Goal: Task Accomplishment & Management: Manage account settings

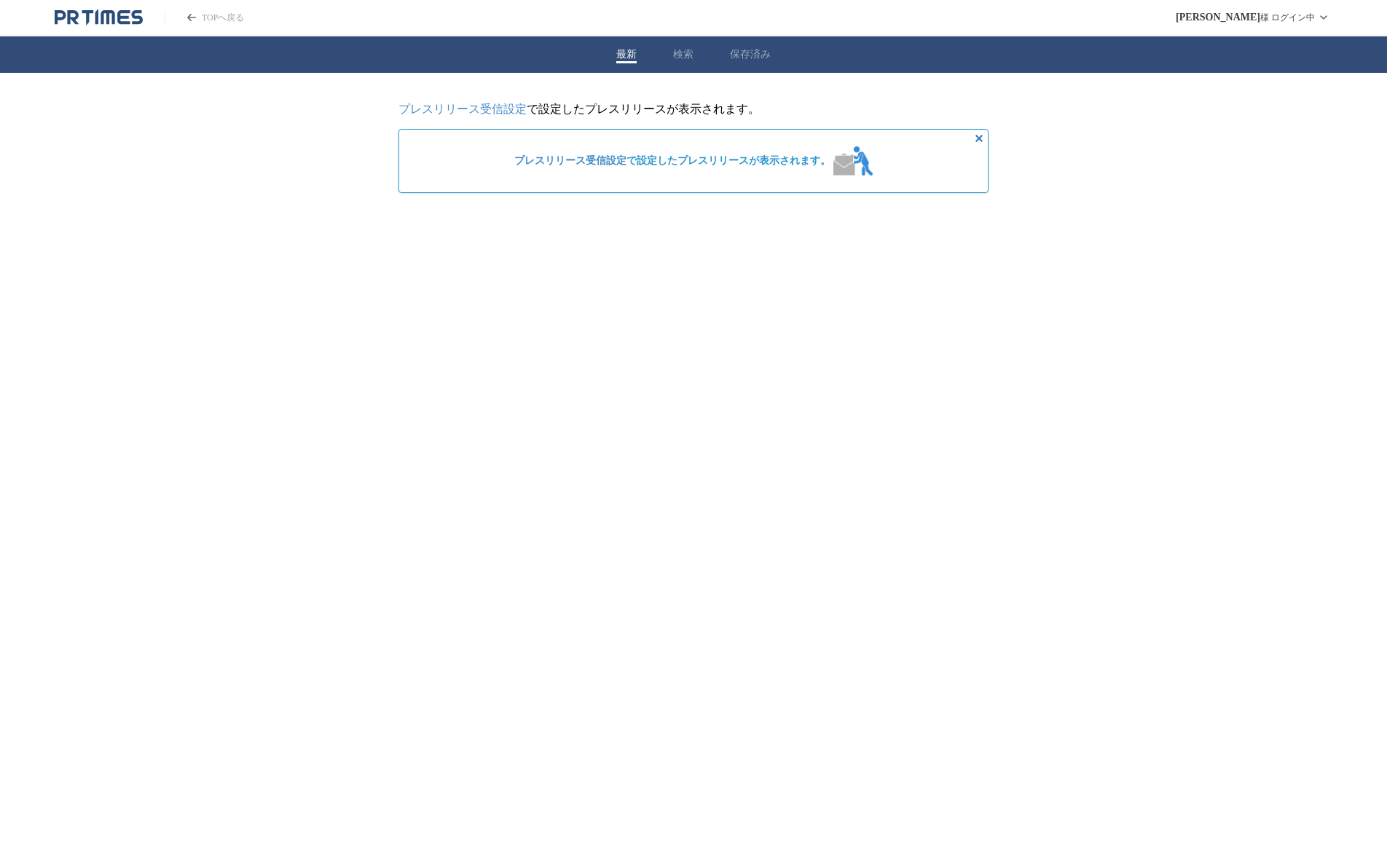
click at [612, 162] on link "プレスリリース受信設定" at bounding box center [570, 160] width 112 height 11
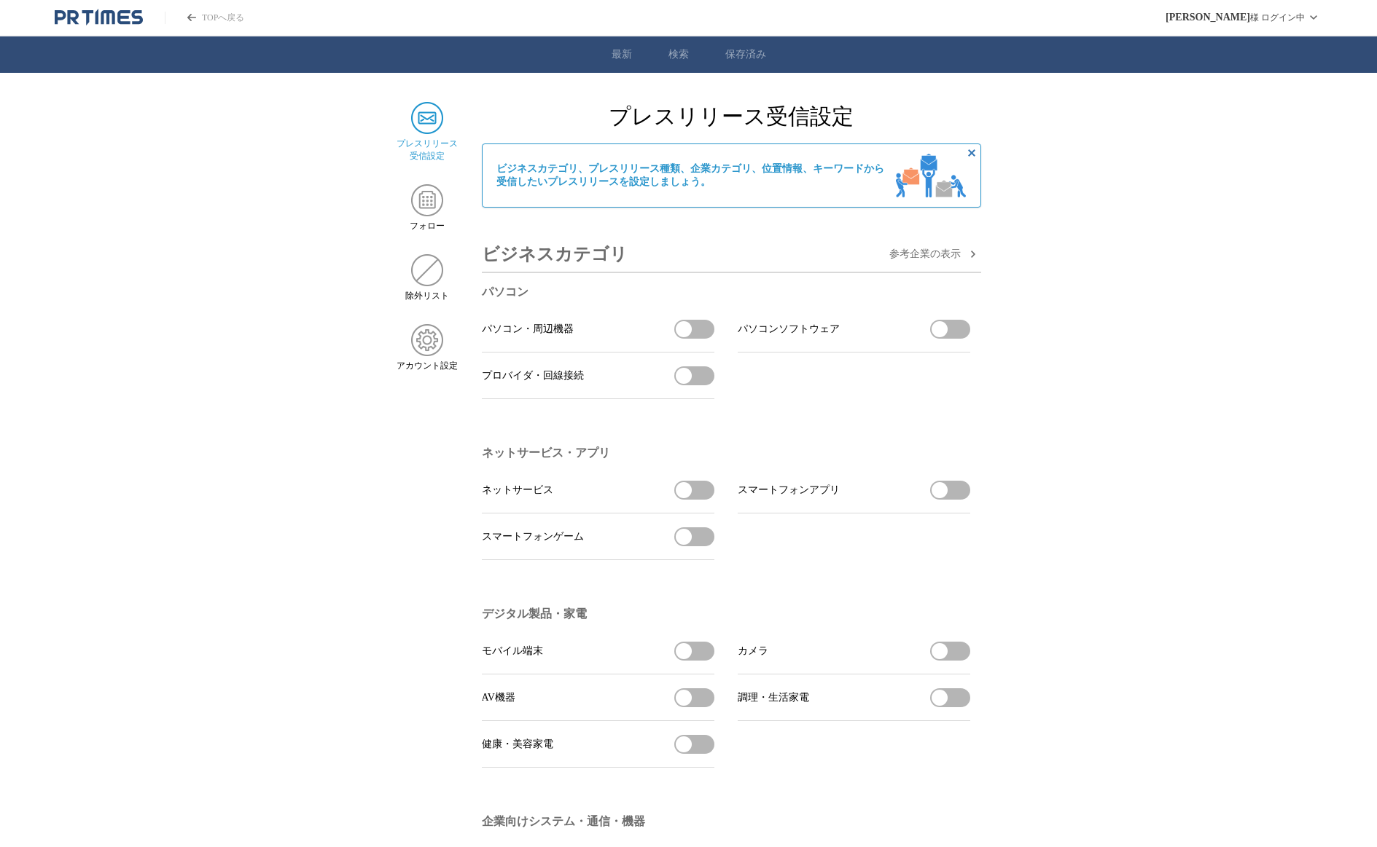
scroll to position [741, 0]
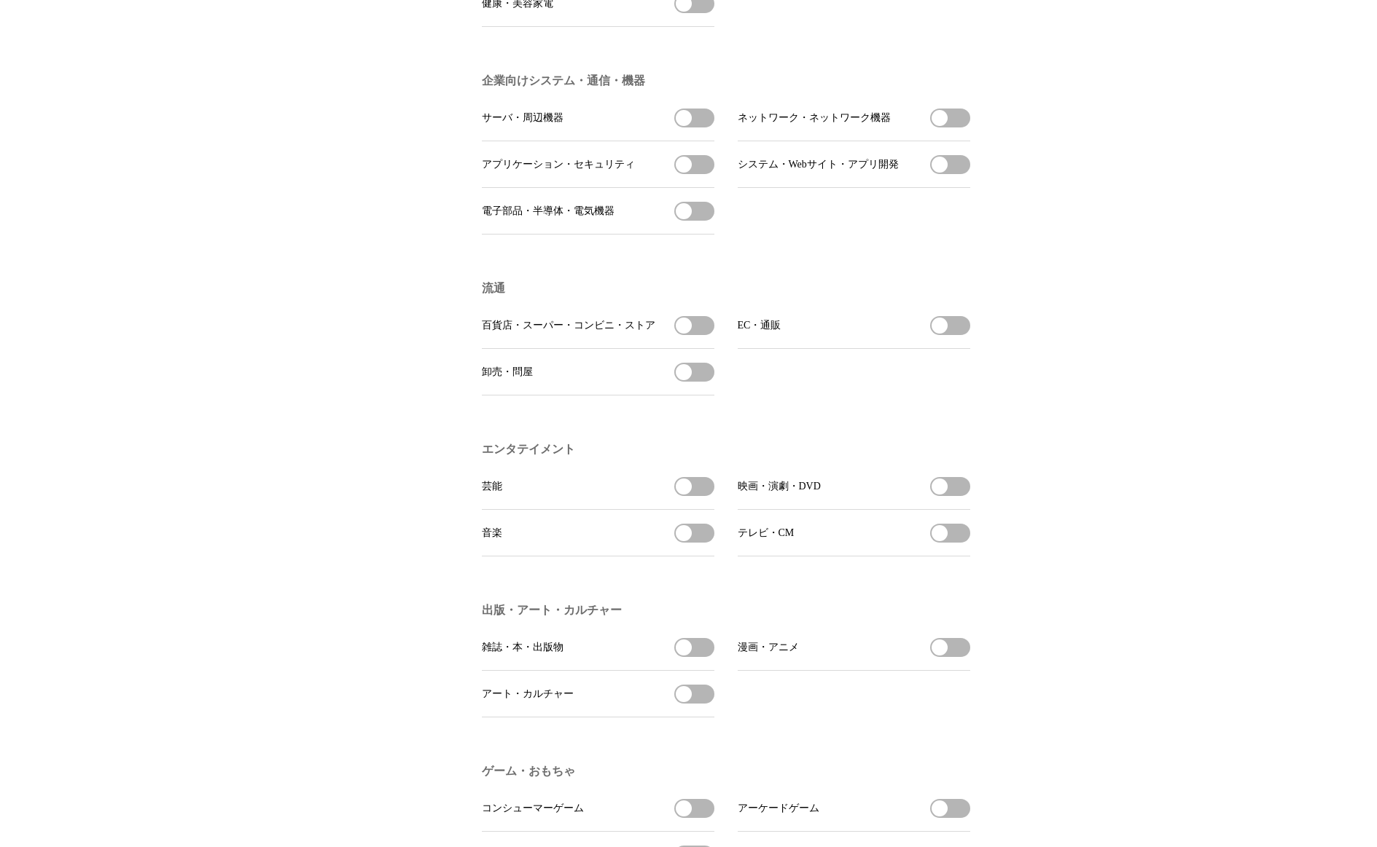
click at [704, 704] on button "アート・カルチャーを受信する" at bounding box center [694, 694] width 40 height 19
click at [962, 657] on button "漫画・アニメを受信する" at bounding box center [950, 647] width 40 height 19
click at [958, 543] on button "テレビ・CMを受信する" at bounding box center [950, 533] width 40 height 19
click at [713, 543] on button "音楽を受信する" at bounding box center [694, 533] width 40 height 19
click at [961, 496] on button "映画・演劇・DVDを受信する" at bounding box center [950, 486] width 40 height 19
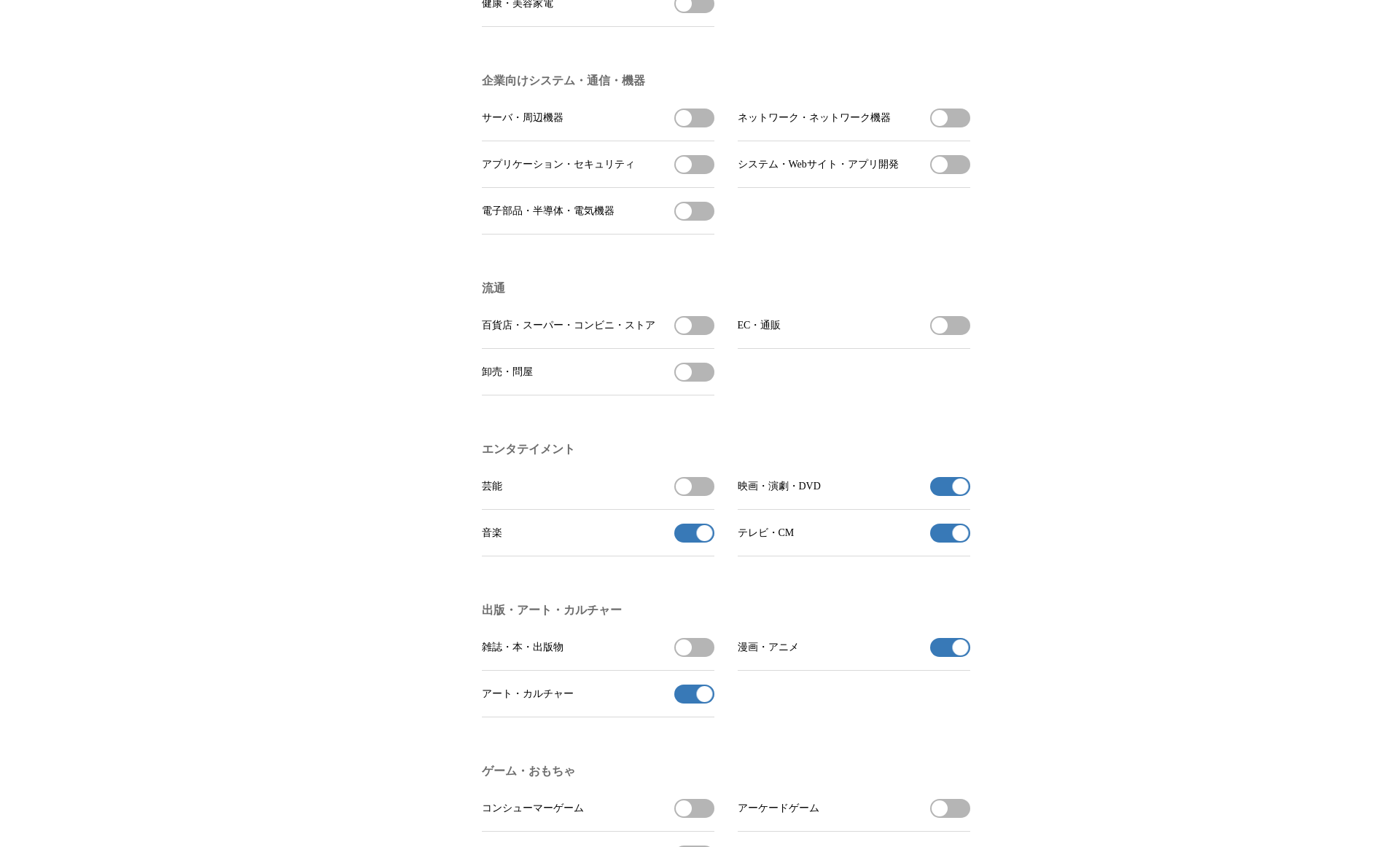
click at [700, 657] on button "雑誌・本・出版物を受信する" at bounding box center [694, 647] width 40 height 19
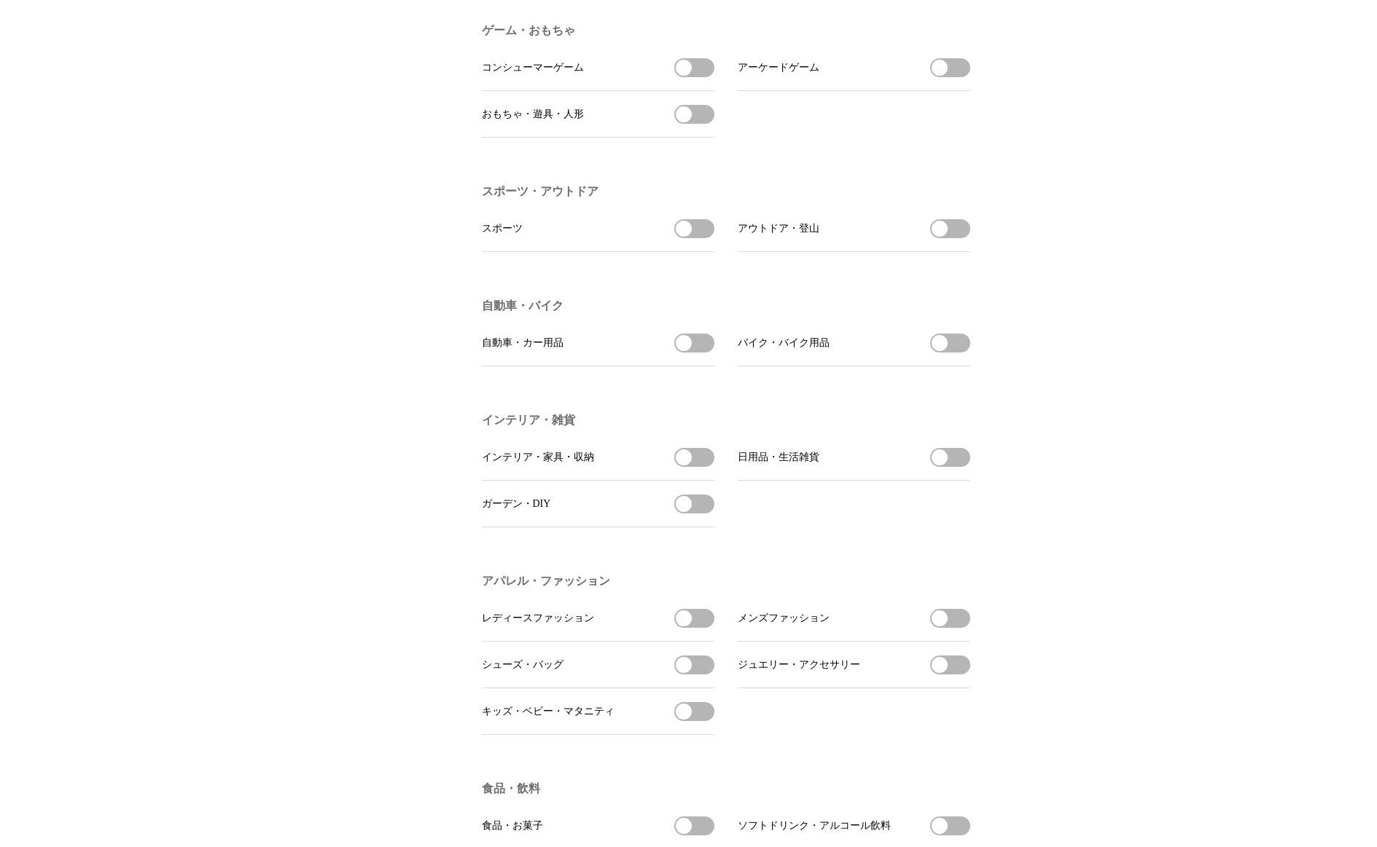
click at [702, 124] on button "おもちゃ・遊具・人形を受信する" at bounding box center [694, 114] width 40 height 19
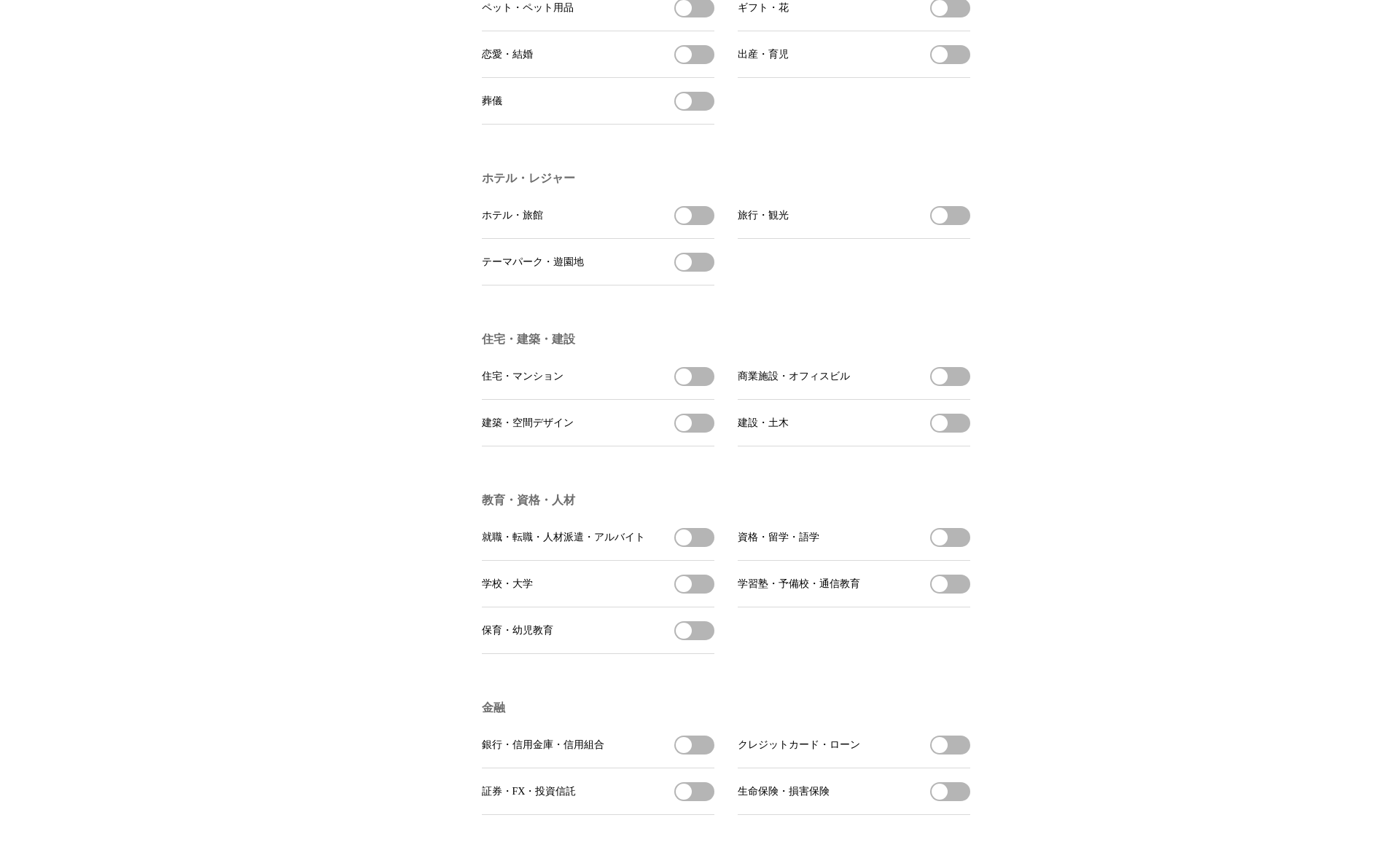
scroll to position [2846, 0]
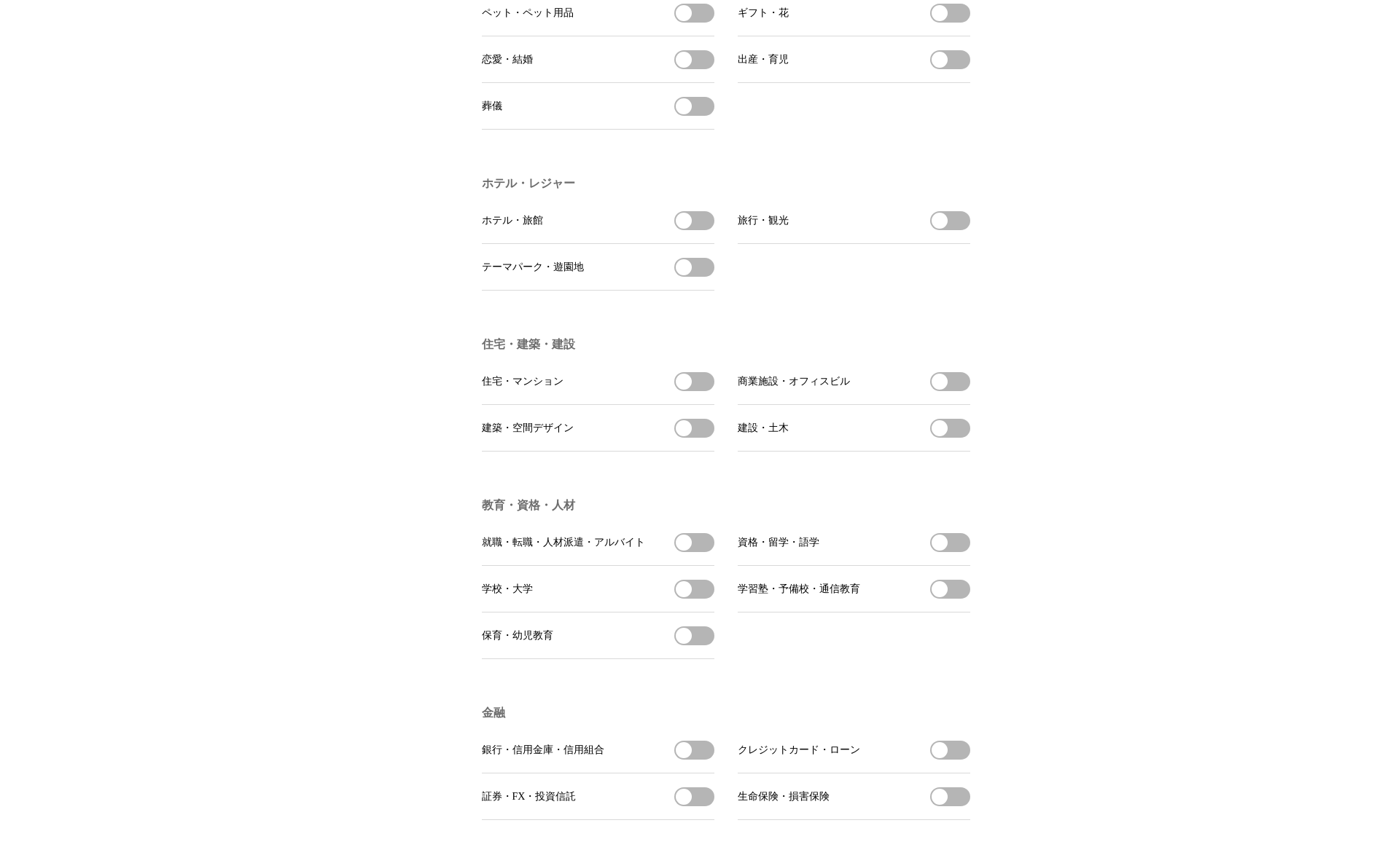
click at [704, 277] on button "テーマパーク・遊園地を受信する" at bounding box center [694, 267] width 40 height 19
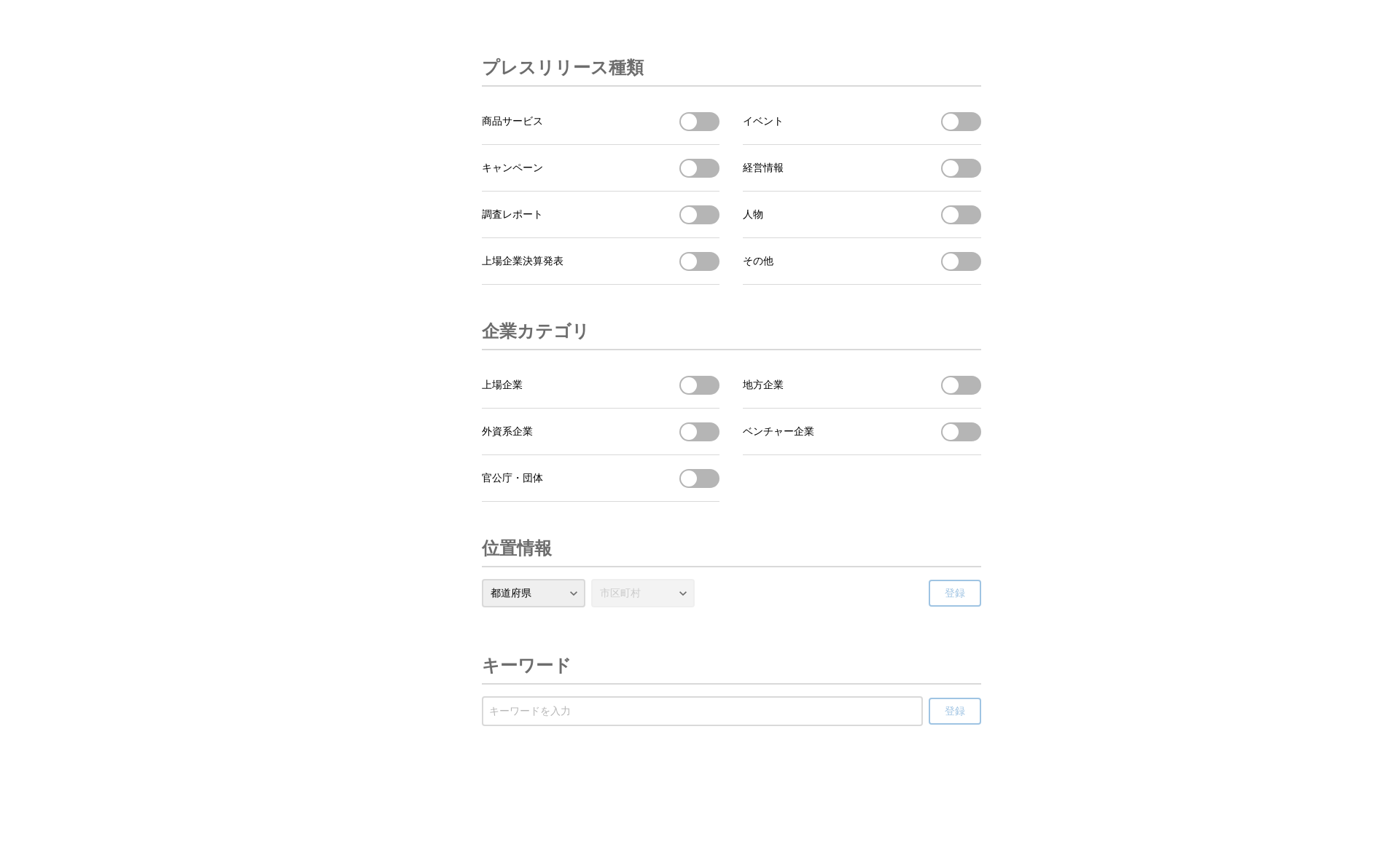
scroll to position [0, 0]
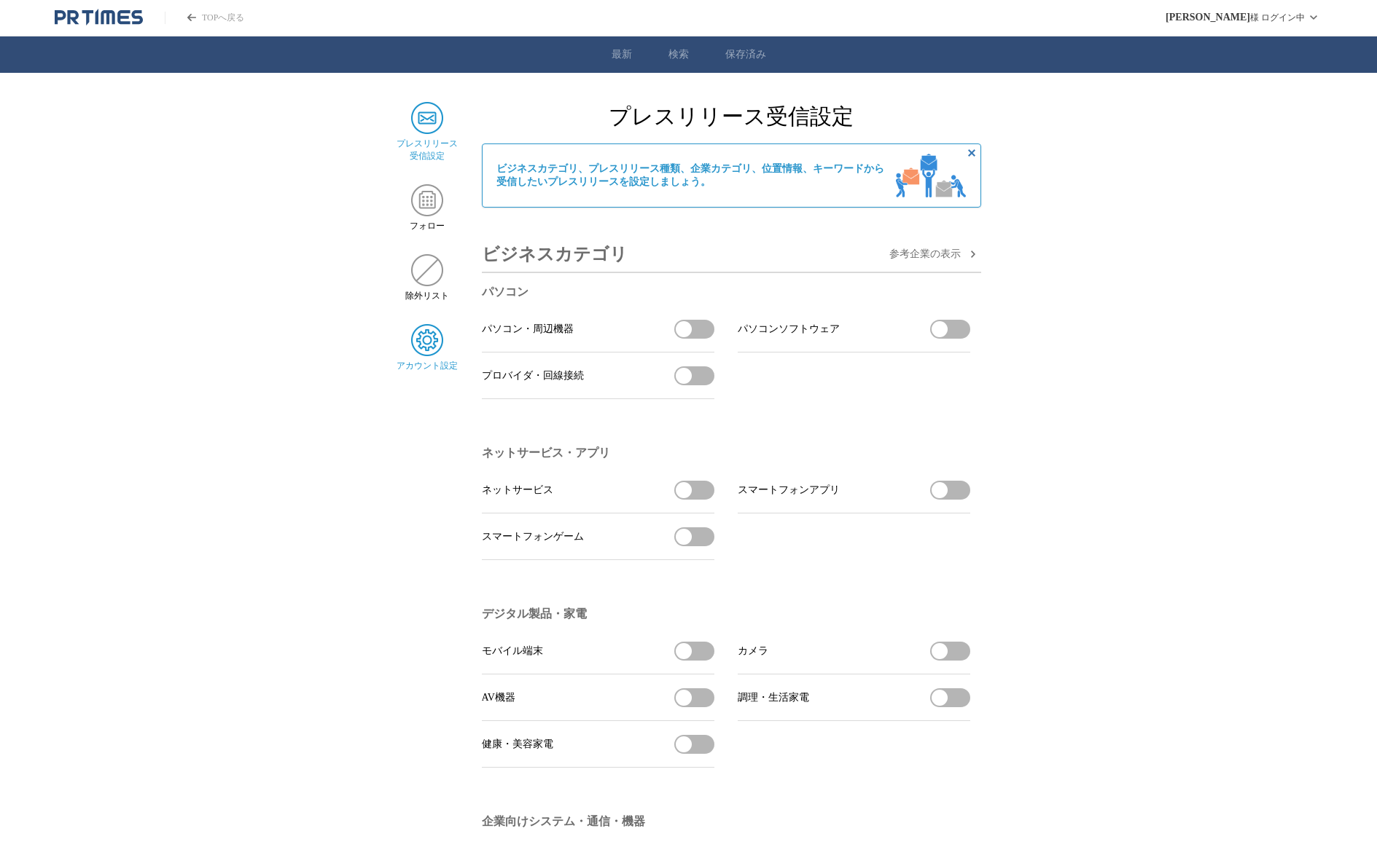
click at [424, 341] on img at bounding box center [427, 340] width 32 height 32
